Goal: Transaction & Acquisition: Purchase product/service

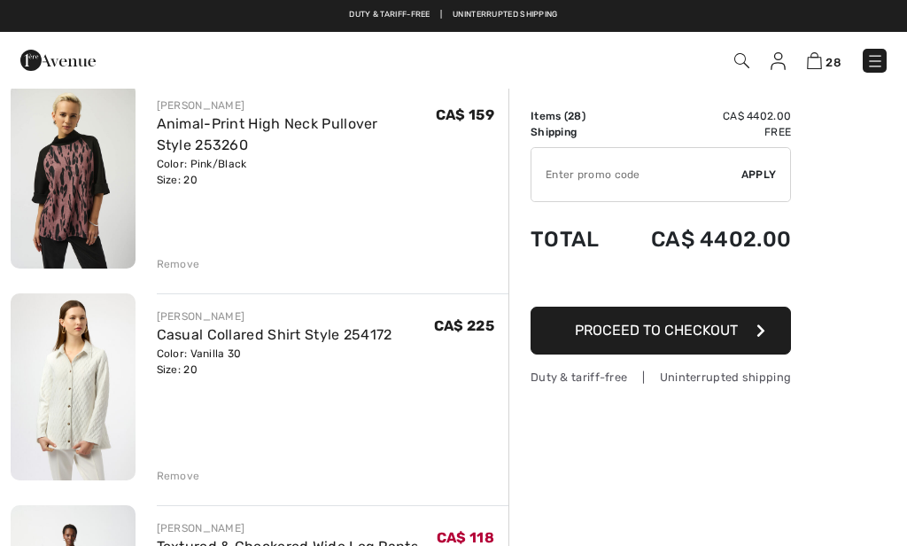
scroll to position [5223, 0]
click at [169, 469] on div "Remove" at bounding box center [178, 477] width 43 height 16
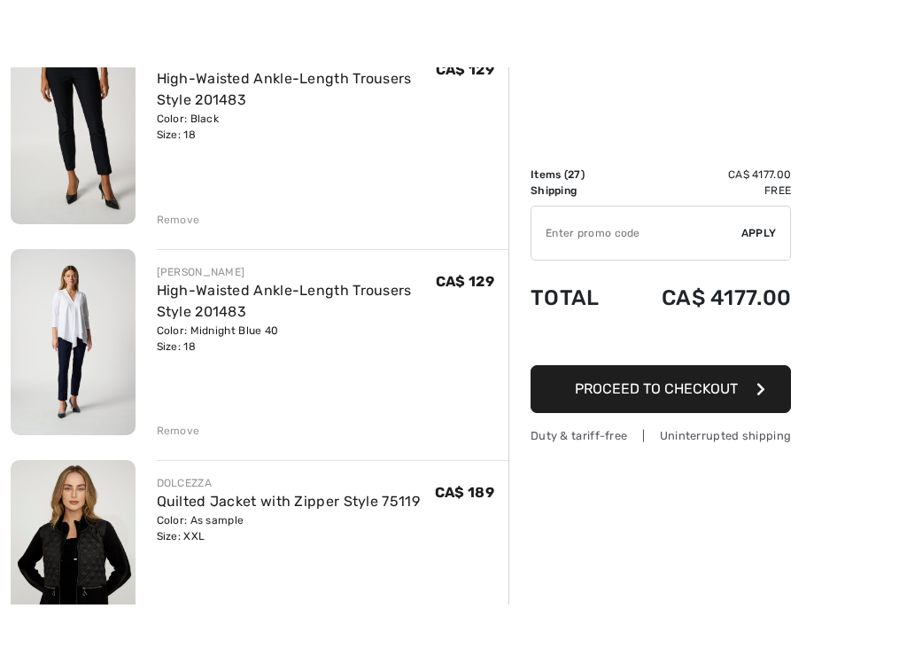
scroll to position [4293, 0]
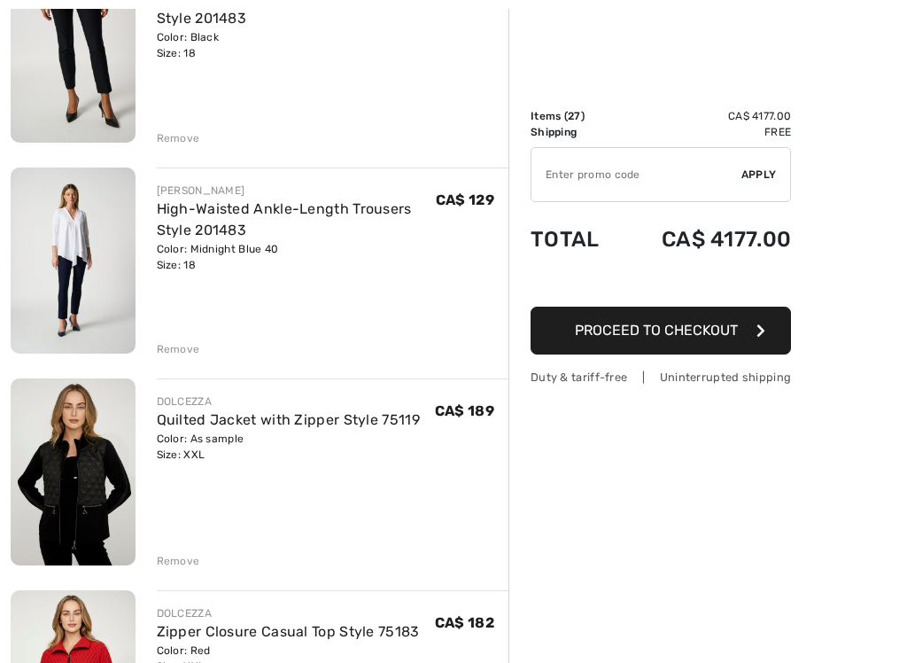
click at [66, 454] on img at bounding box center [73, 471] width 125 height 187
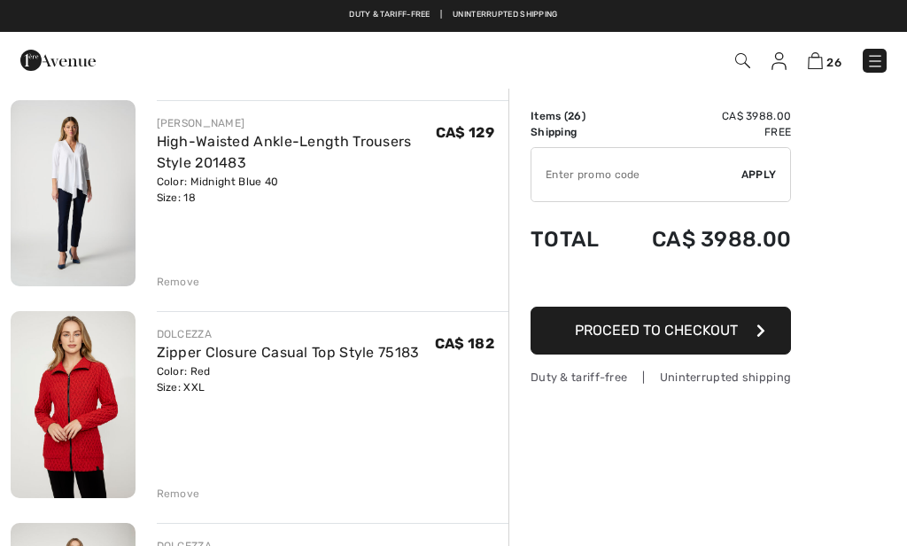
scroll to position [4361, 0]
click at [58, 419] on img at bounding box center [73, 404] width 125 height 187
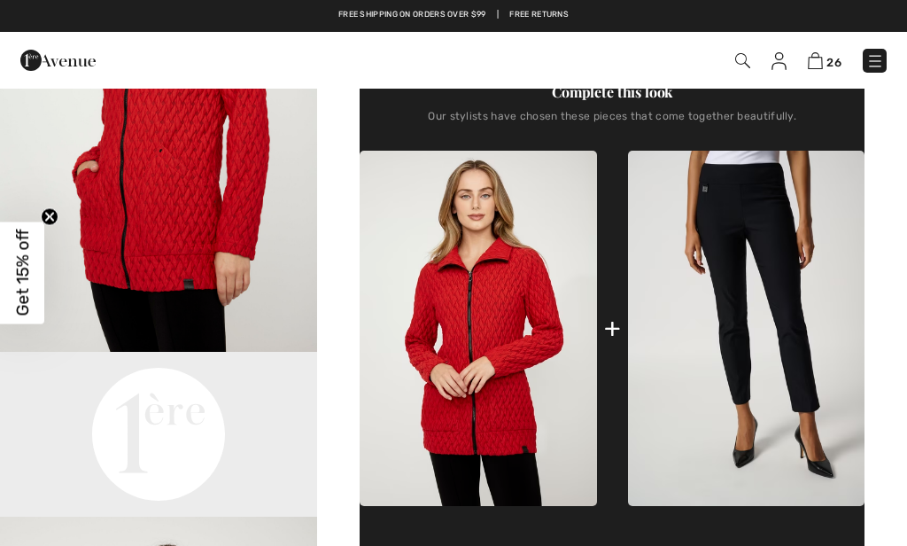
scroll to position [566, 0]
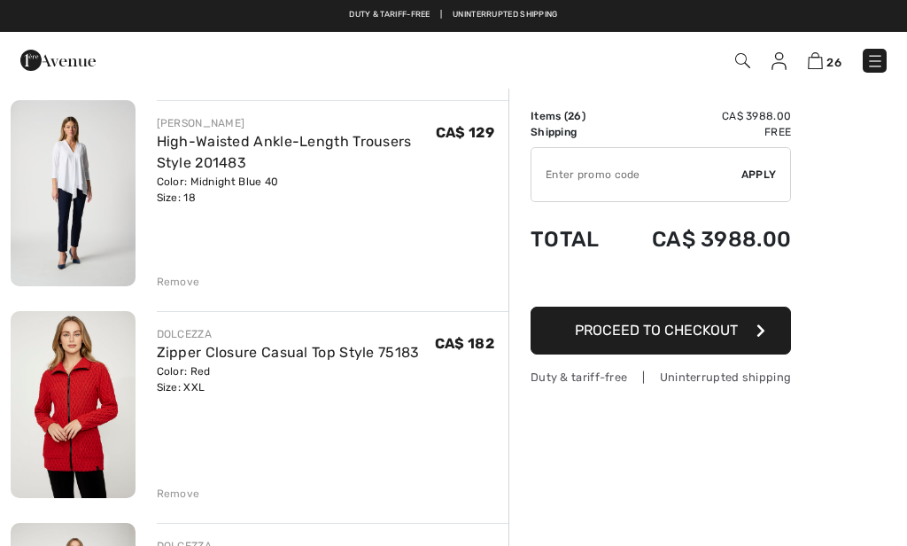
scroll to position [4361, 0]
click at [47, 231] on img at bounding box center [73, 193] width 125 height 187
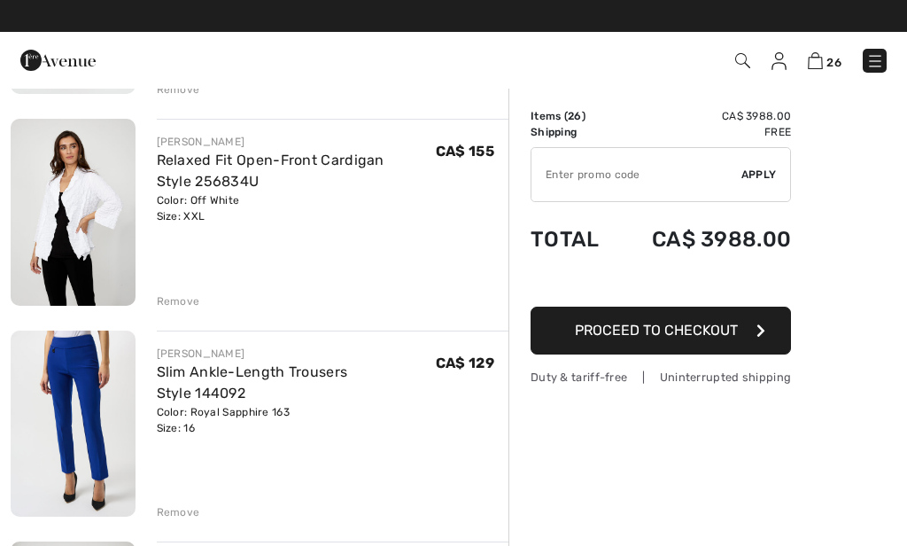
scroll to position [3487, 0]
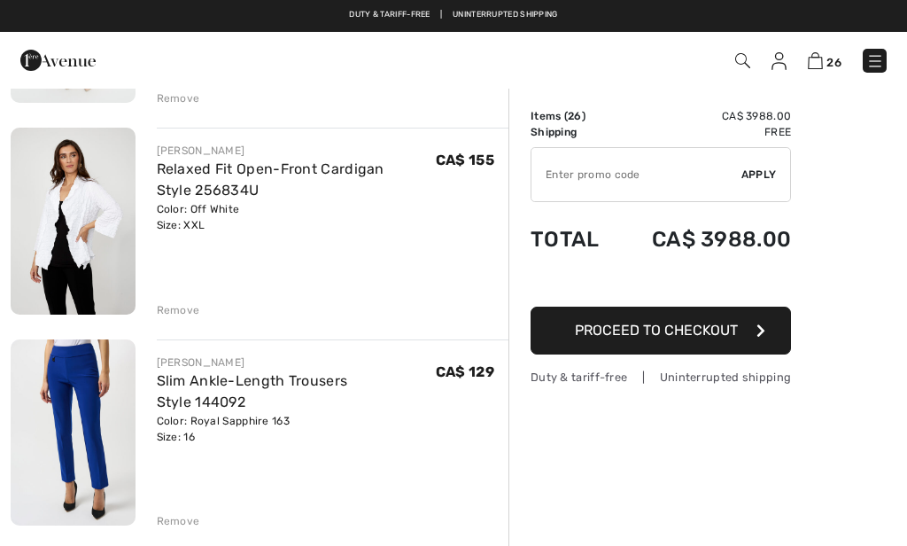
click at [66, 390] on img at bounding box center [73, 432] width 125 height 186
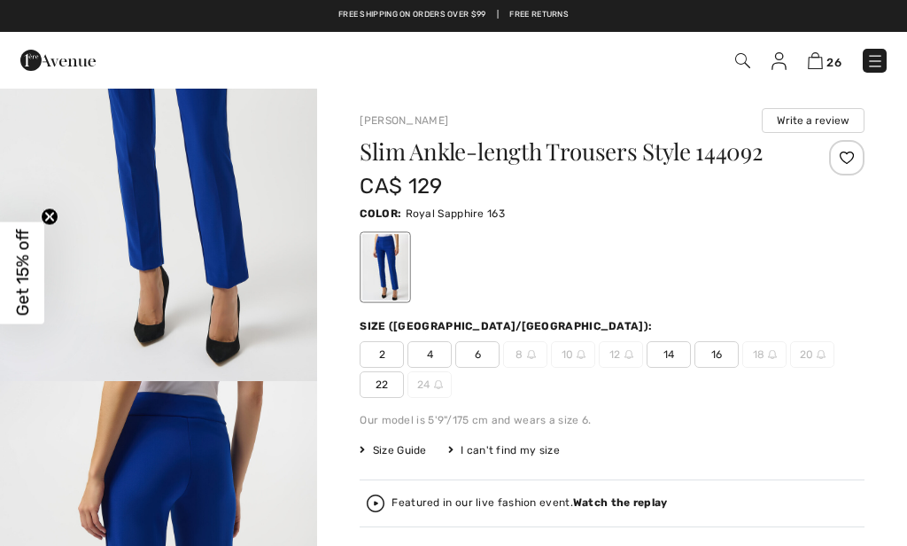
click at [214, 237] on img "1 / 4" at bounding box center [158, 143] width 317 height 476
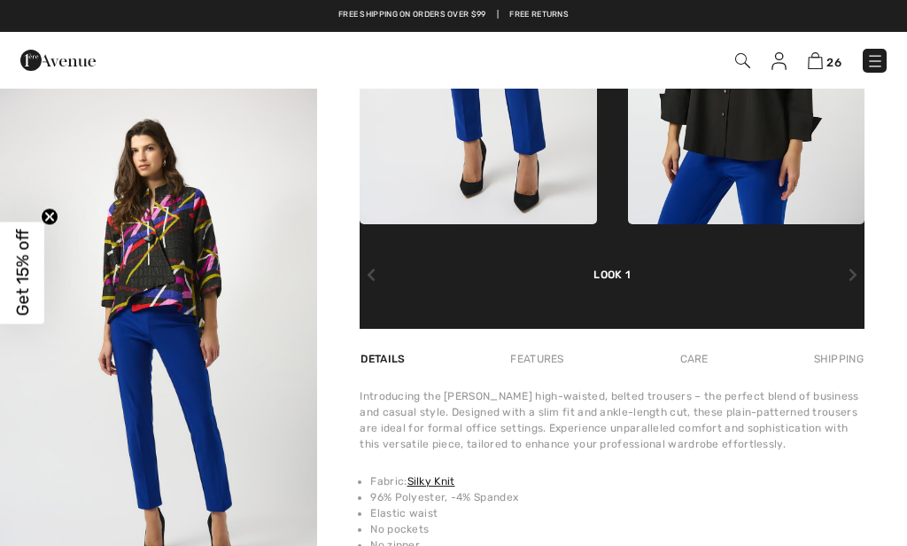
scroll to position [948, 0]
